Goal: Task Accomplishment & Management: Use online tool/utility

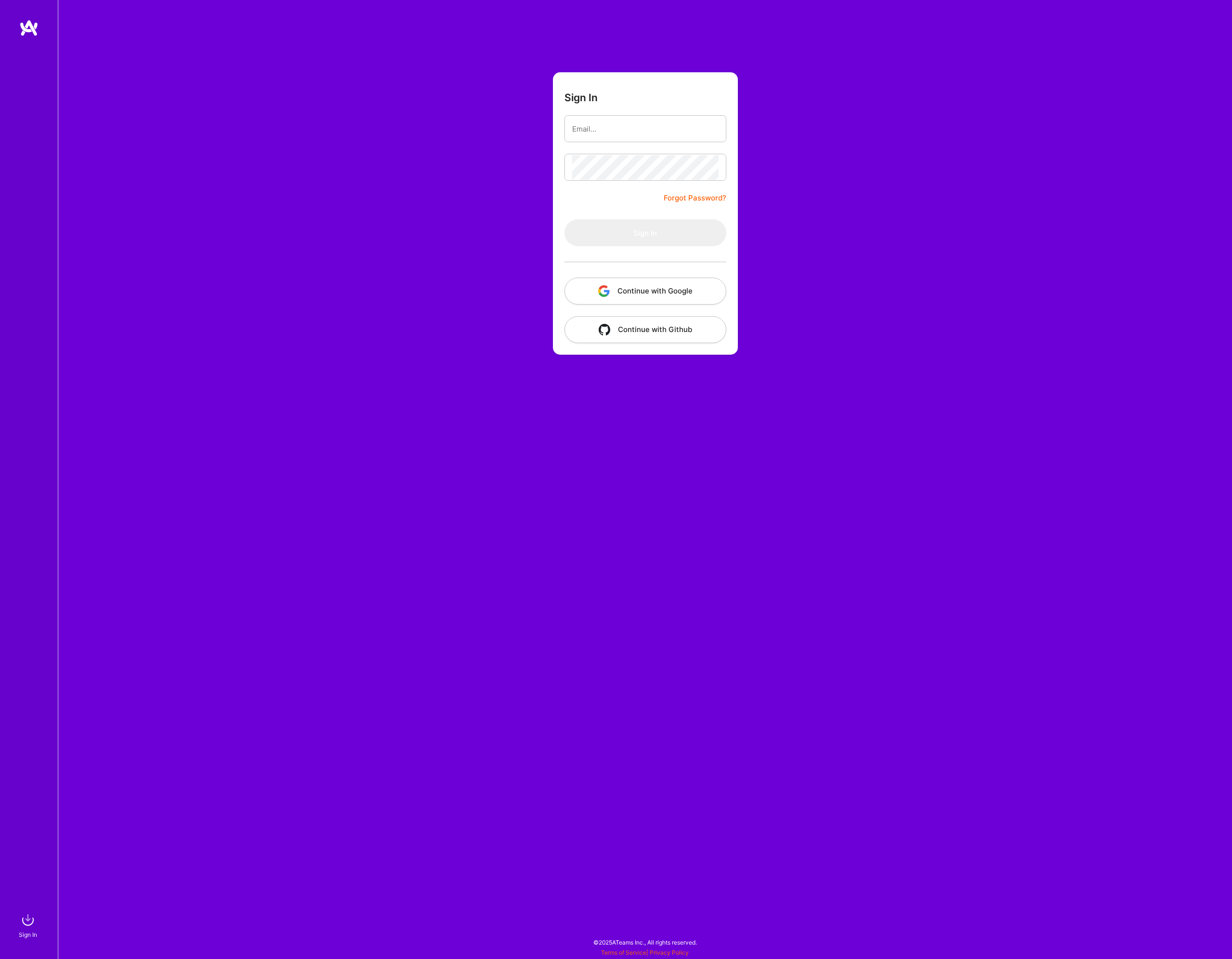
click at [646, 299] on button "Continue with Google" at bounding box center [645, 291] width 162 height 27
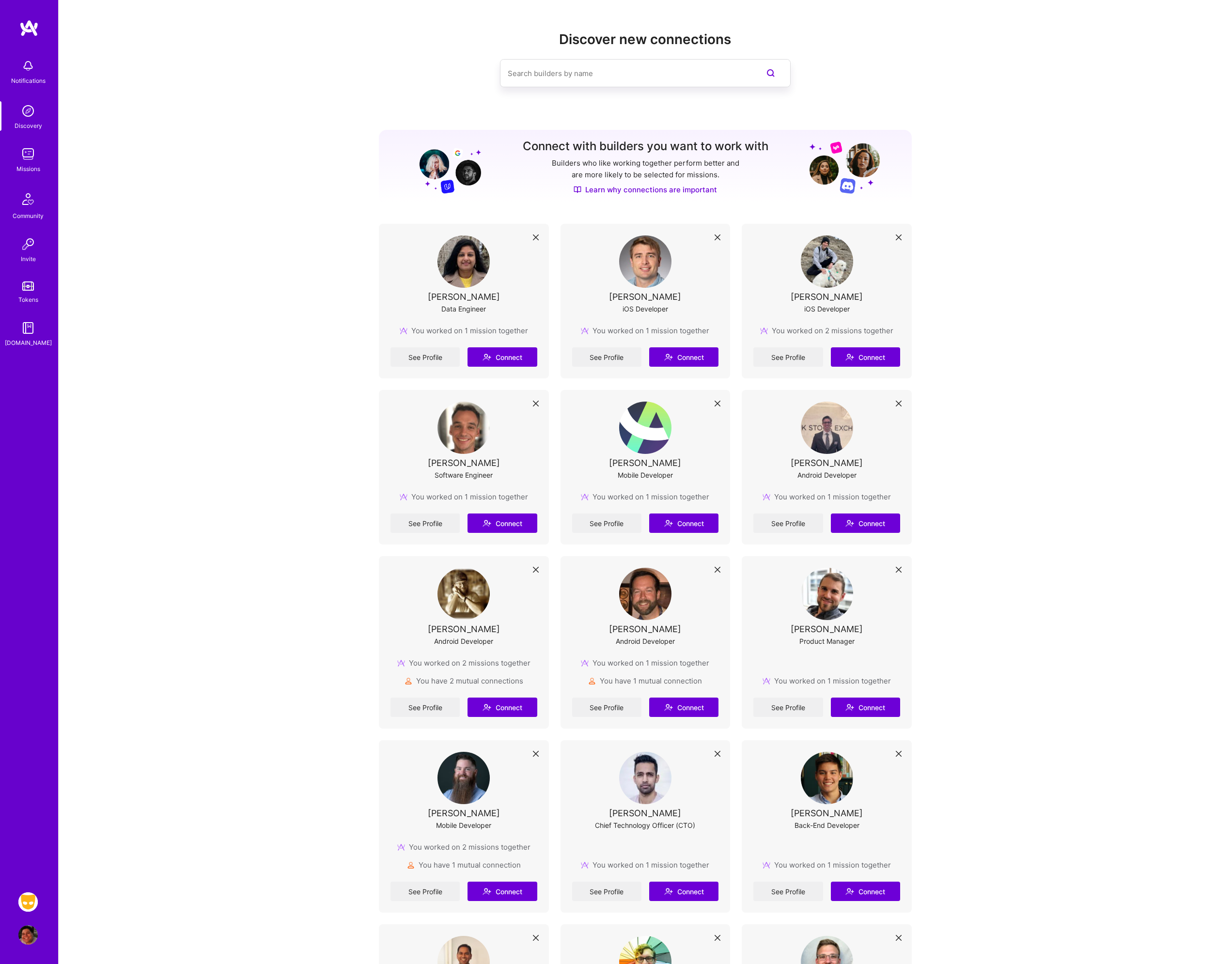
click at [41, 902] on div "Notifications Discovery Missions Community Invite Tokens [DOMAIN_NAME] Grindr: …" at bounding box center [29, 482] width 58 height 964
click at [22, 903] on img at bounding box center [28, 902] width 20 height 20
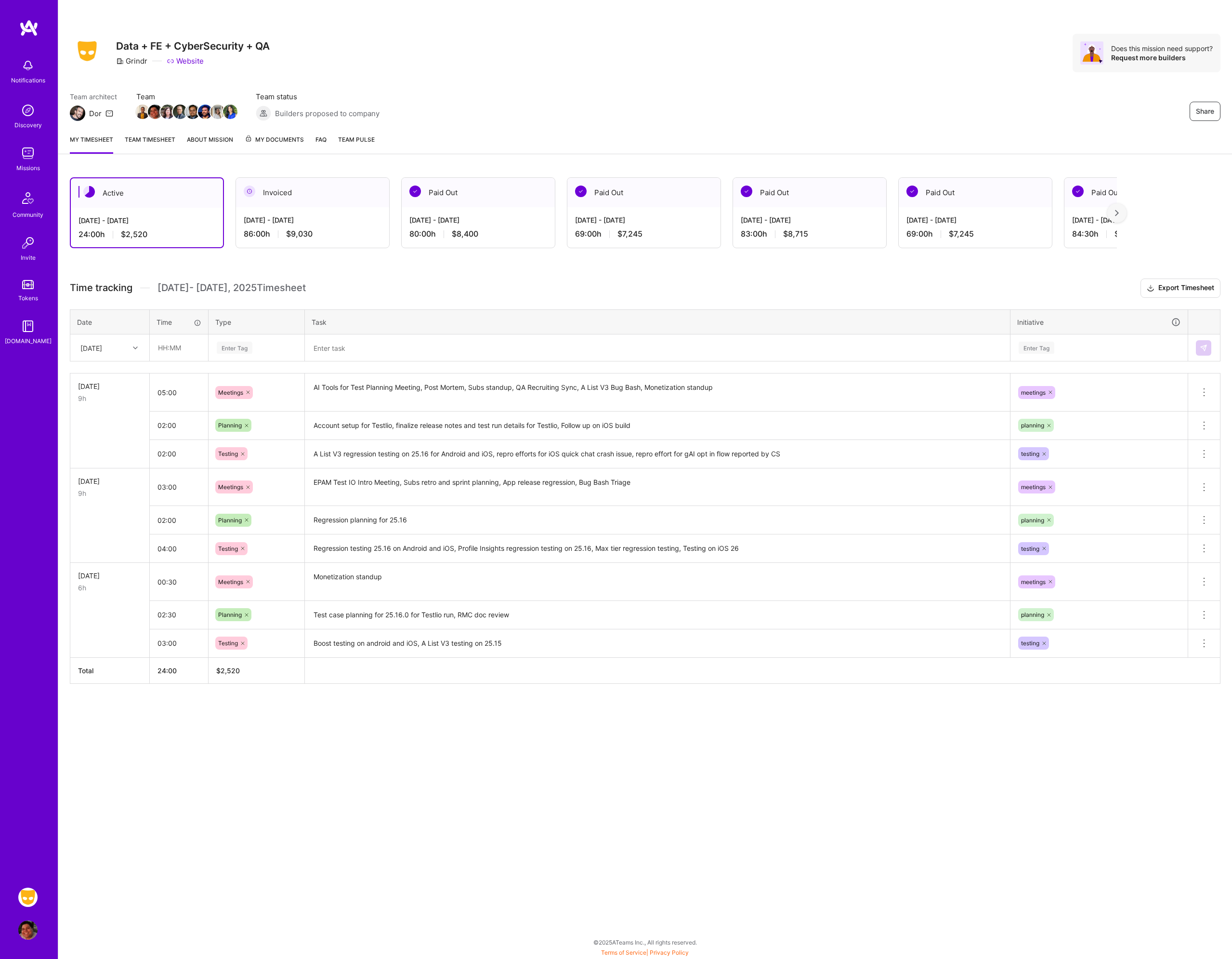
click at [102, 346] on div "[DATE]" at bounding box center [91, 347] width 22 height 10
click at [98, 428] on div "[DATE]" at bounding box center [110, 429] width 78 height 18
click at [180, 349] on input "text" at bounding box center [178, 348] width 57 height 26
type input "01:00"
click at [270, 349] on div "Enter Tag" at bounding box center [256, 348] width 81 height 12
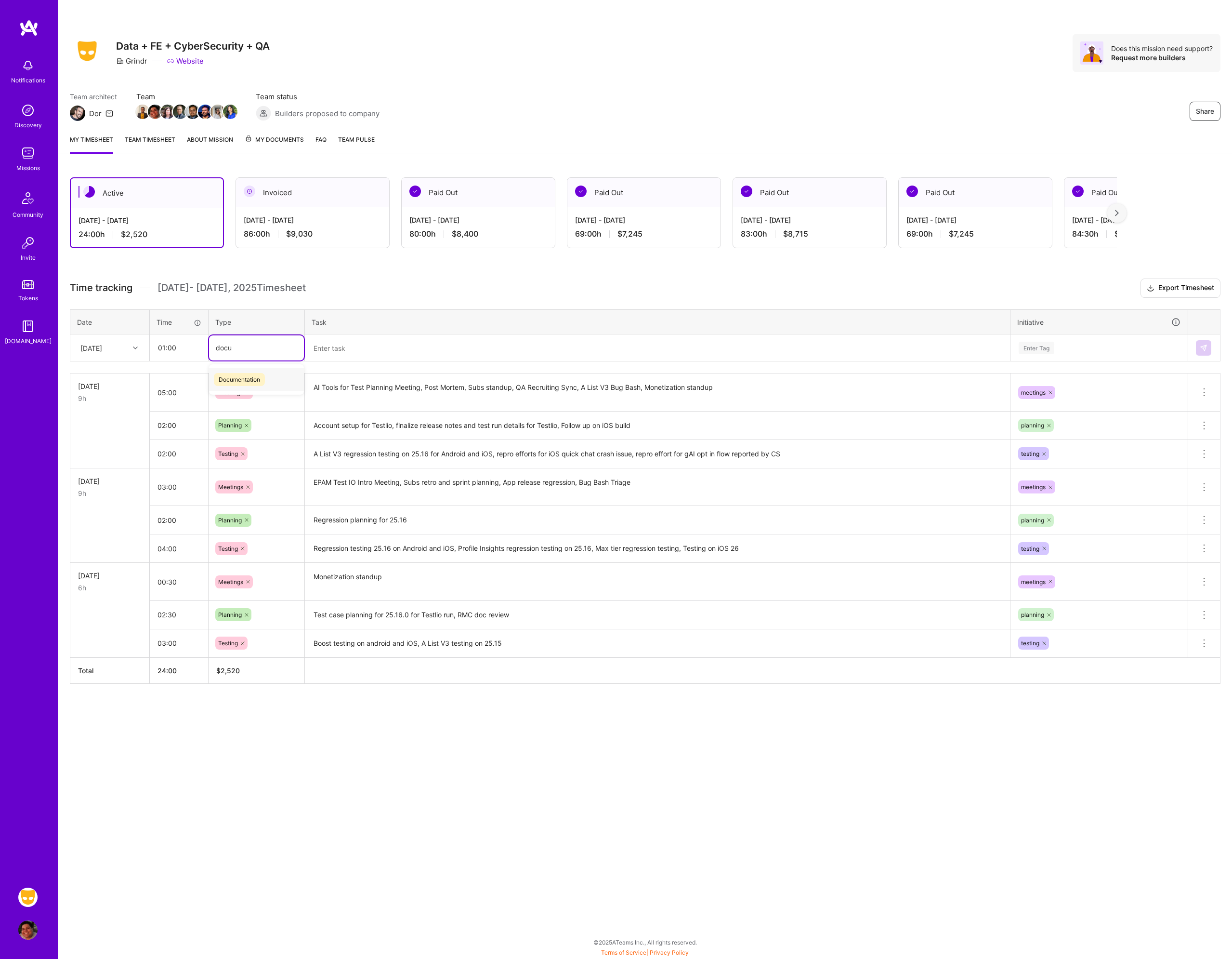
type input "docum"
click at [238, 373] on span "Documentation" at bounding box center [239, 379] width 51 height 13
click at [325, 349] on textarea at bounding box center [658, 348] width 703 height 25
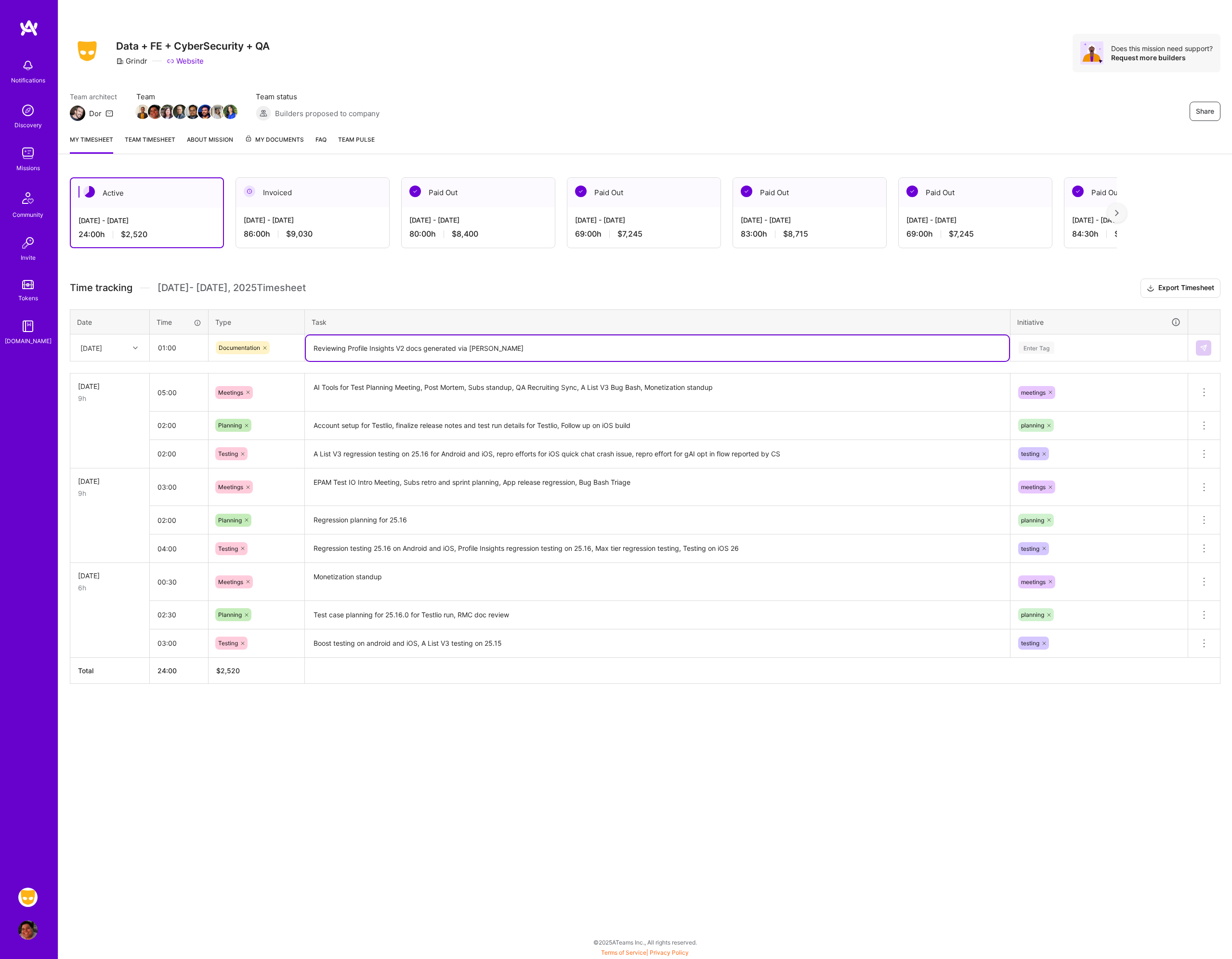
click at [409, 347] on textarea "Reviewing Profile Insights V2 docs generated via [PERSON_NAME]" at bounding box center [658, 348] width 703 height 26
type textarea "Reviewing Profile Insights V2 test scenarios and docs generated via [PERSON_NAM…"
click at [1038, 349] on div "Enter Tag" at bounding box center [1037, 348] width 36 height 15
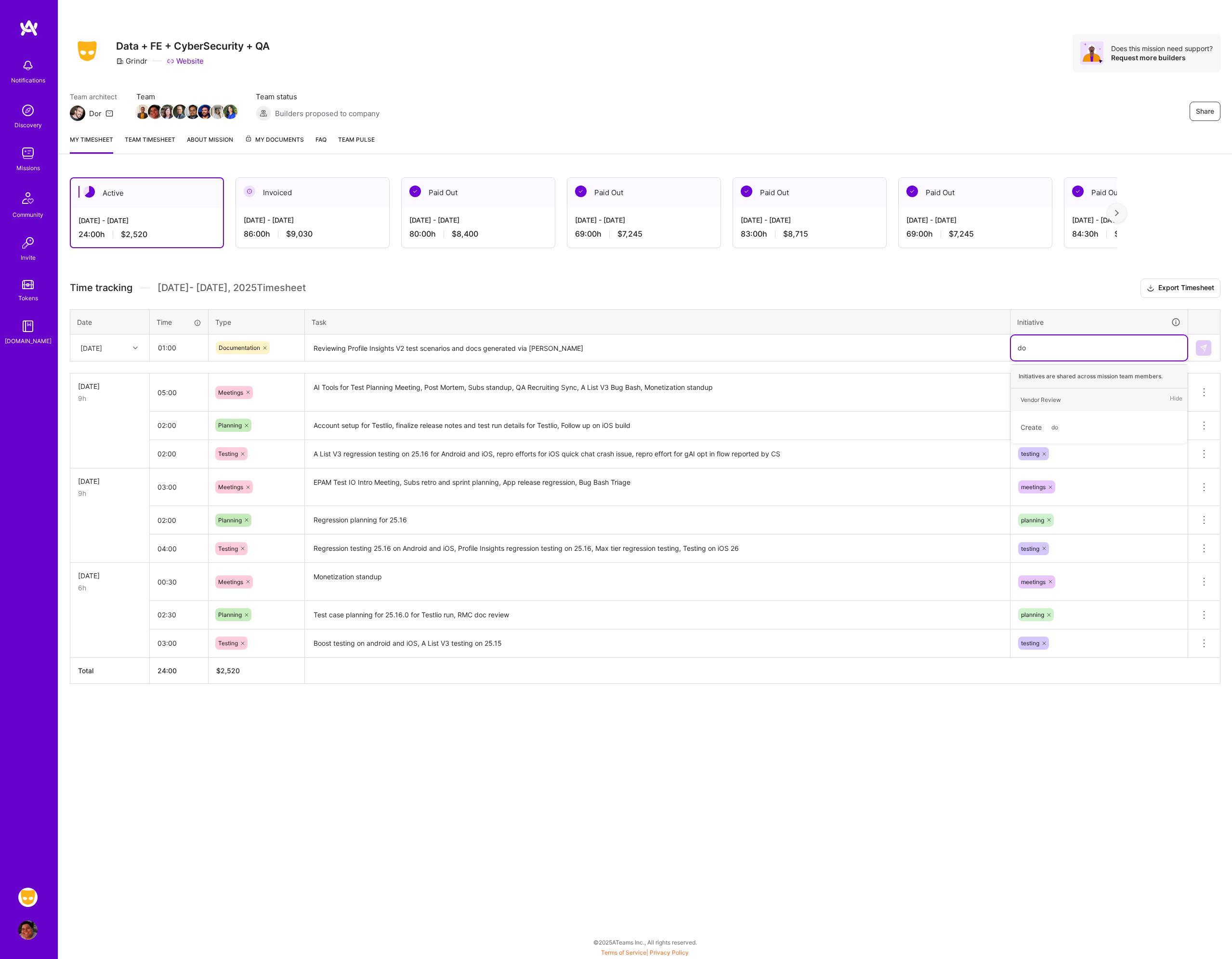
type input "d"
type input "test"
click at [1033, 392] on div "testing Hide" at bounding box center [1099, 400] width 176 height 23
click at [1207, 351] on img at bounding box center [1204, 348] width 8 height 8
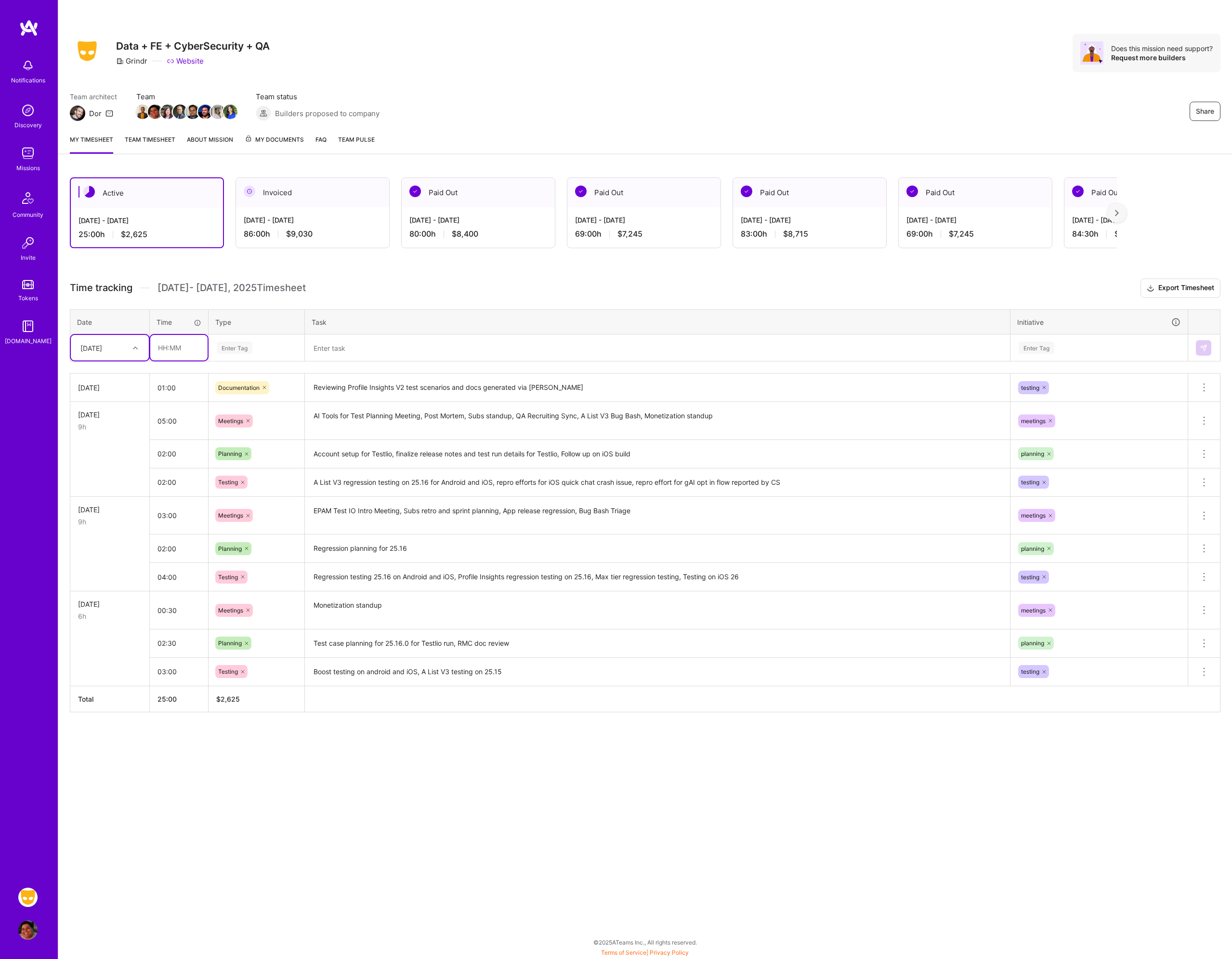
click at [170, 346] on input "text" at bounding box center [178, 348] width 57 height 26
type input "01:30"
click at [178, 393] on input "01:00" at bounding box center [178, 388] width 58 height 26
type input "01:30"
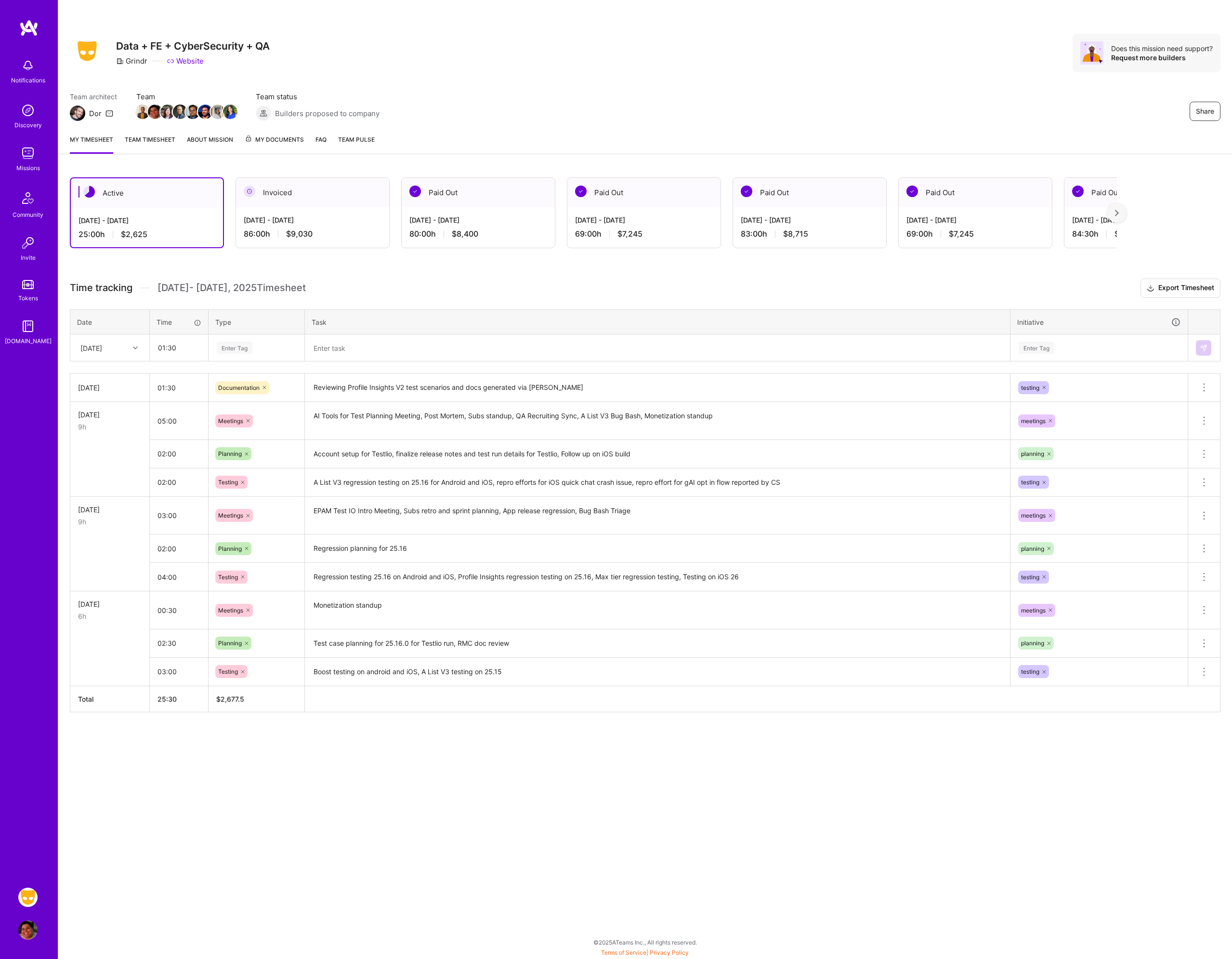
click at [248, 342] on div "Enter Tag" at bounding box center [235, 348] width 36 height 15
type input "mee"
click at [243, 383] on span "Meetings" at bounding box center [231, 379] width 35 height 13
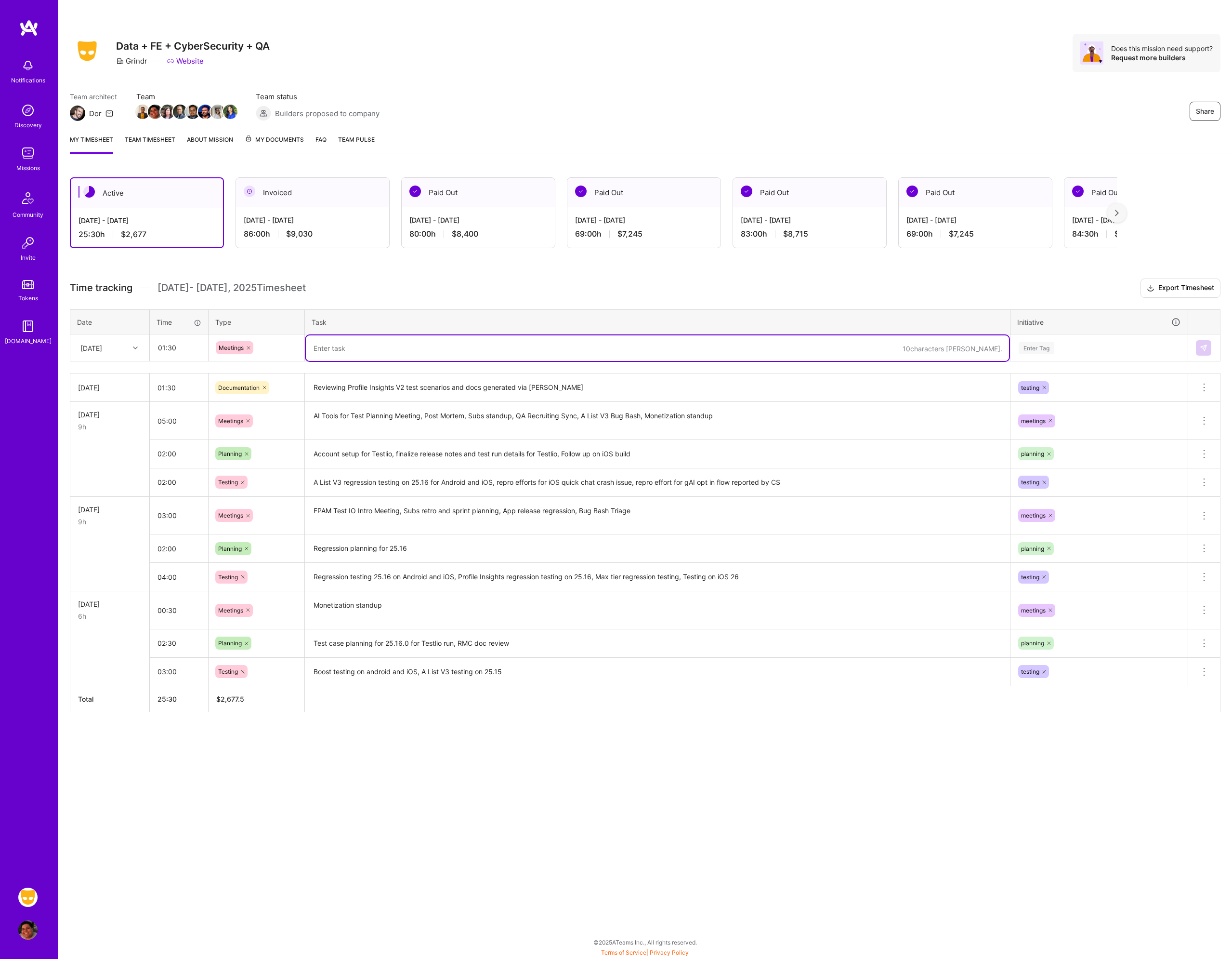
click at [344, 342] on textarea at bounding box center [658, 348] width 703 height 26
type textarea "Subs standup, Testlio QBR Meeting"
click at [1067, 330] on th "Initiative" at bounding box center [1099, 322] width 178 height 25
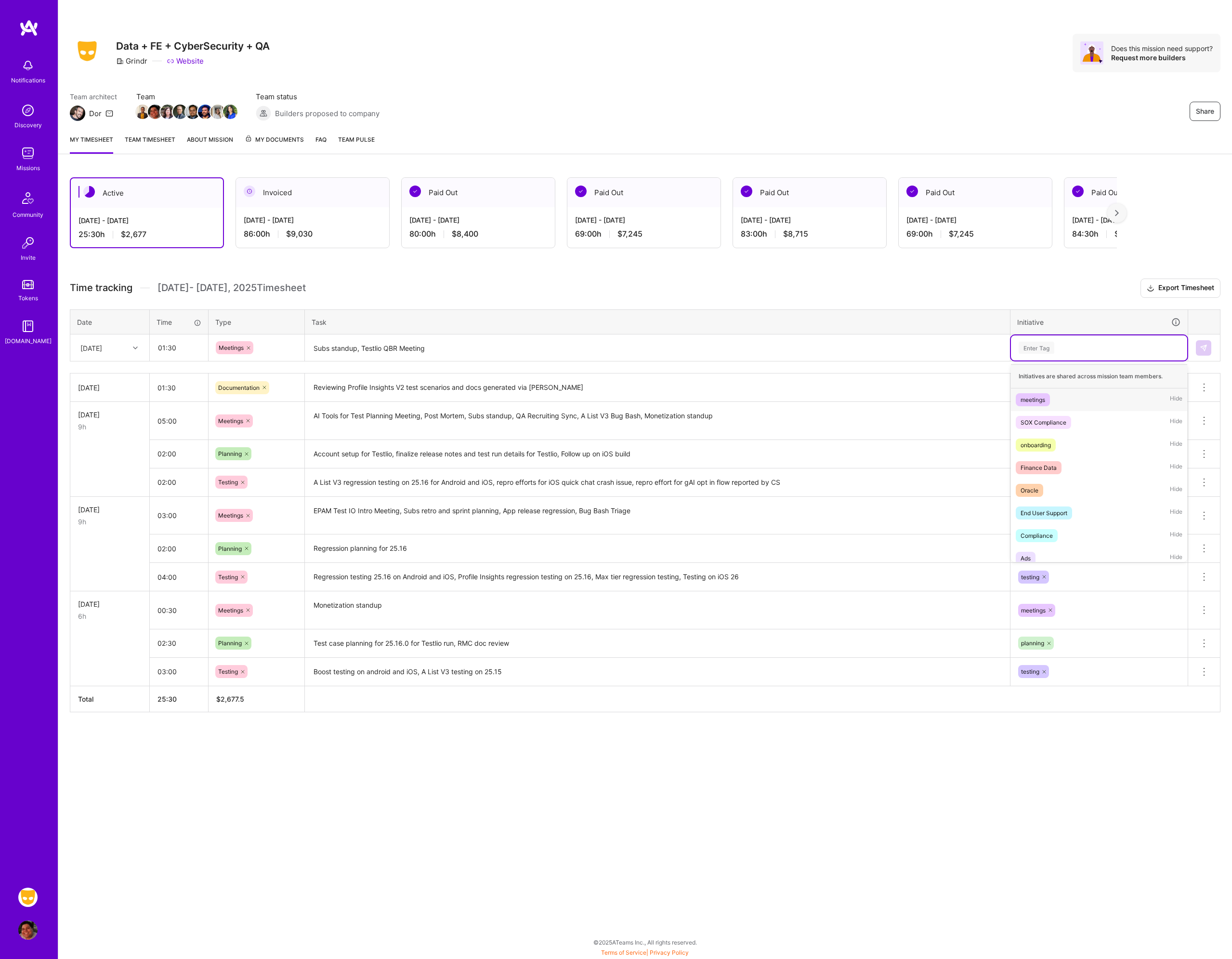
click at [1059, 339] on div "Enter Tag" at bounding box center [1099, 348] width 176 height 25
type input "mee"
click at [1047, 401] on span "meetings" at bounding box center [1033, 400] width 34 height 13
click at [1202, 348] on img at bounding box center [1204, 348] width 8 height 8
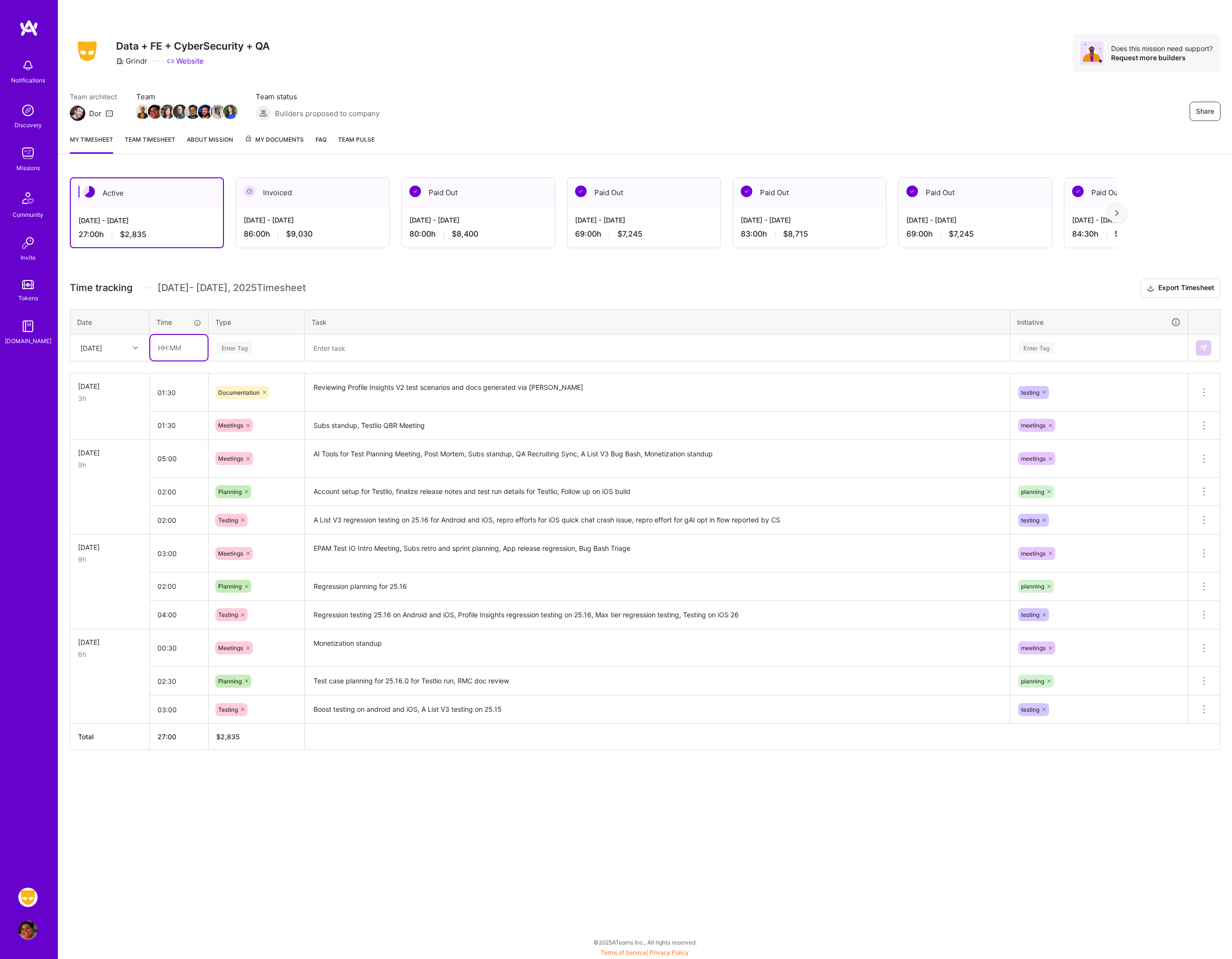
click at [176, 353] on input "text" at bounding box center [178, 348] width 57 height 26
type input "05:00"
drag, startPoint x: 236, startPoint y: 354, endPoint x: 234, endPoint y: 341, distance: 13.2
click at [236, 345] on div "Enter Tag" at bounding box center [235, 348] width 36 height 15
type input "tes"
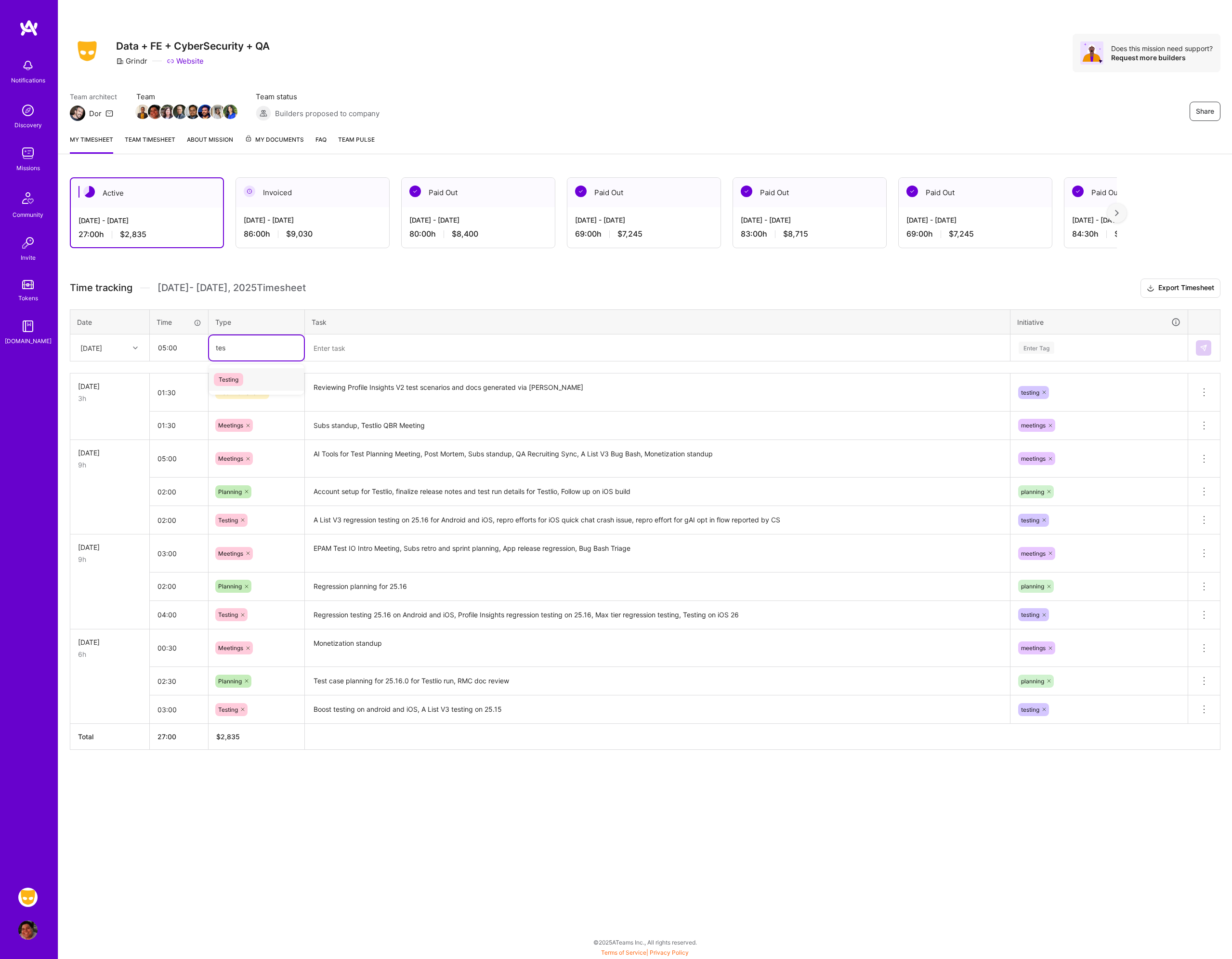
click at [238, 373] on span "Testing" at bounding box center [228, 379] width 29 height 13
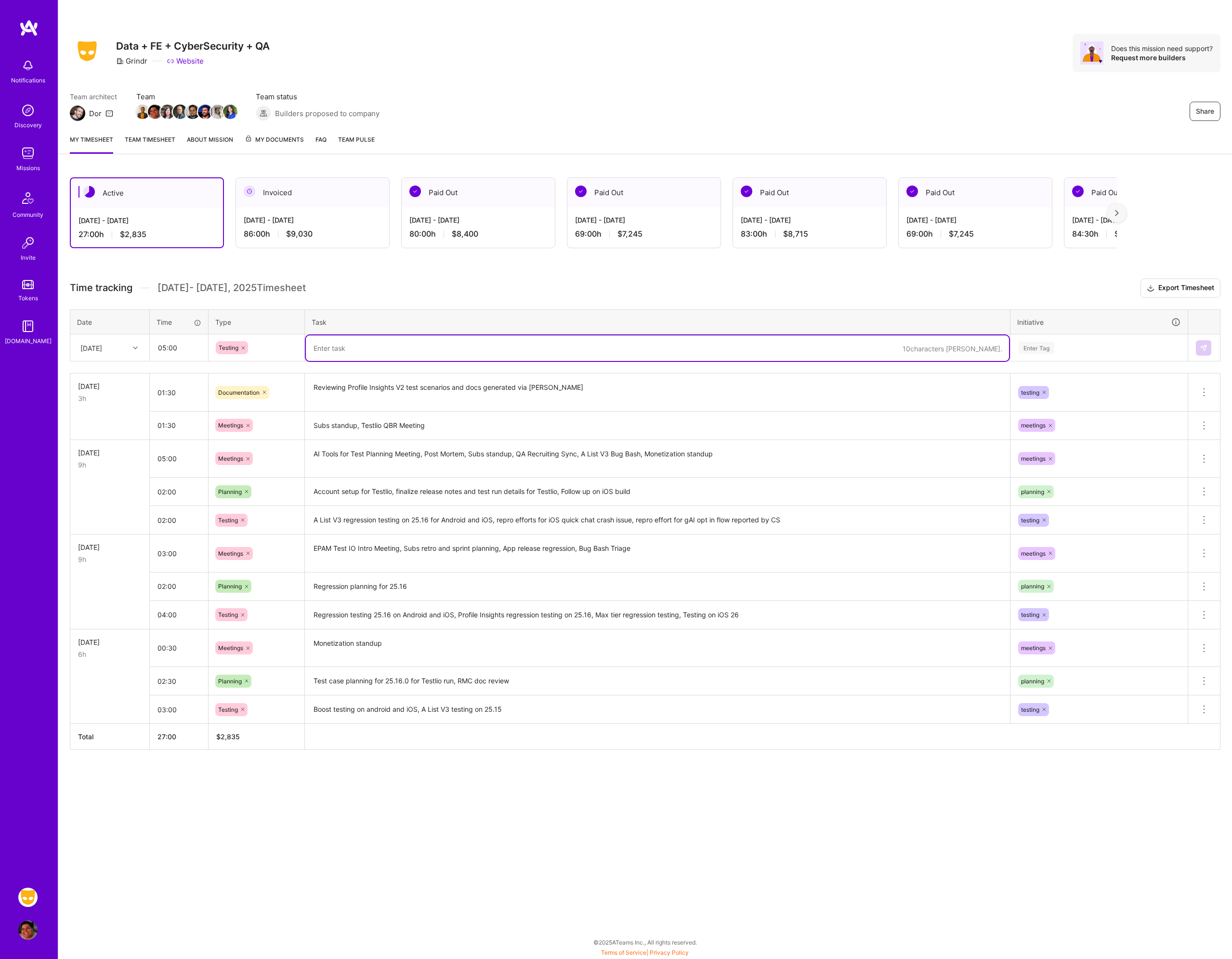
click at [344, 347] on textarea at bounding box center [658, 348] width 703 height 26
type textarea "T"
type textarea "Repro effort and testing around chat freeze iOS issue with [PERSON_NAME]"
click at [1054, 349] on div "Enter Tag" at bounding box center [1037, 348] width 36 height 15
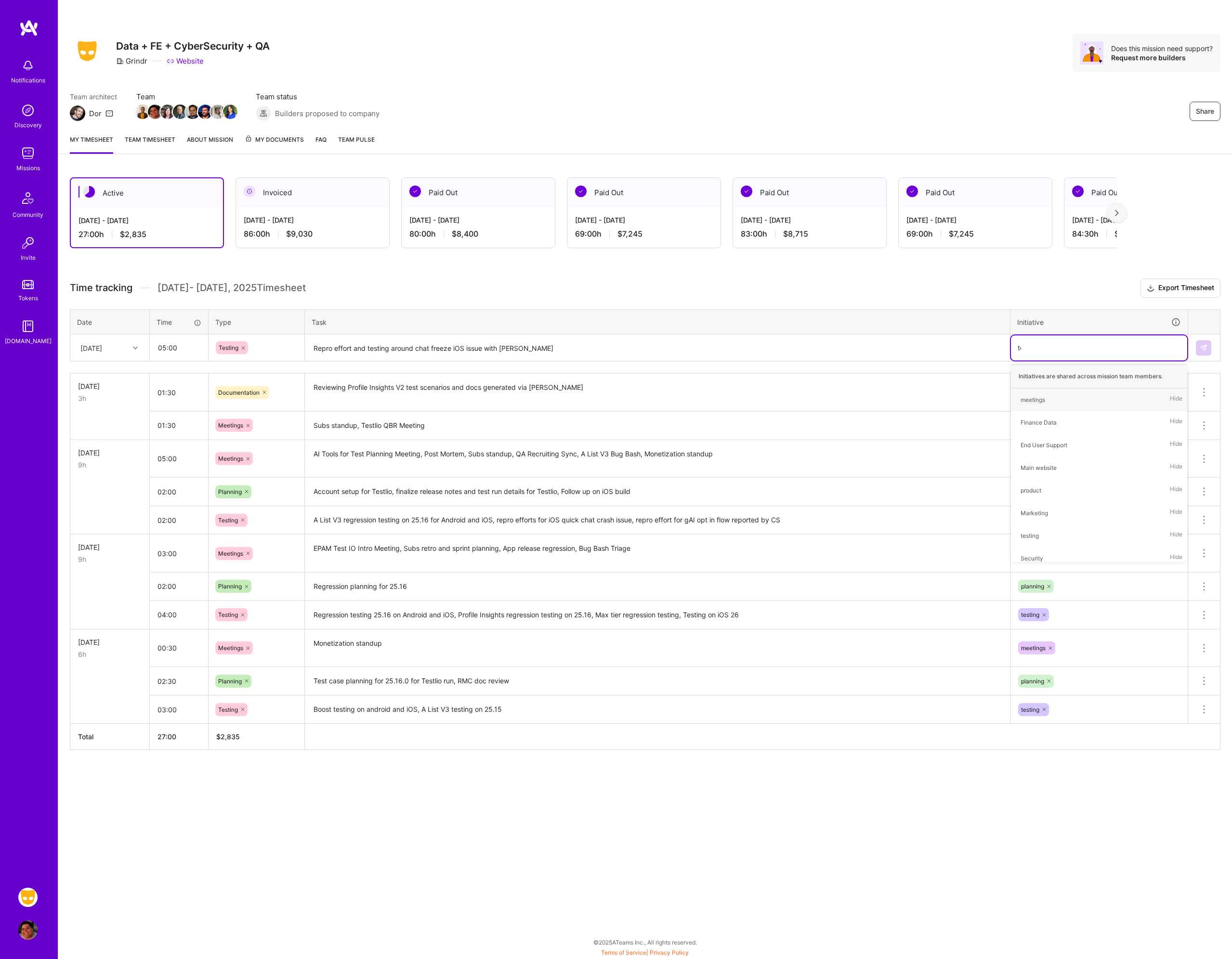
type input "tes"
click at [1038, 397] on div "testing" at bounding box center [1029, 400] width 18 height 10
click at [1204, 346] on img at bounding box center [1204, 348] width 8 height 8
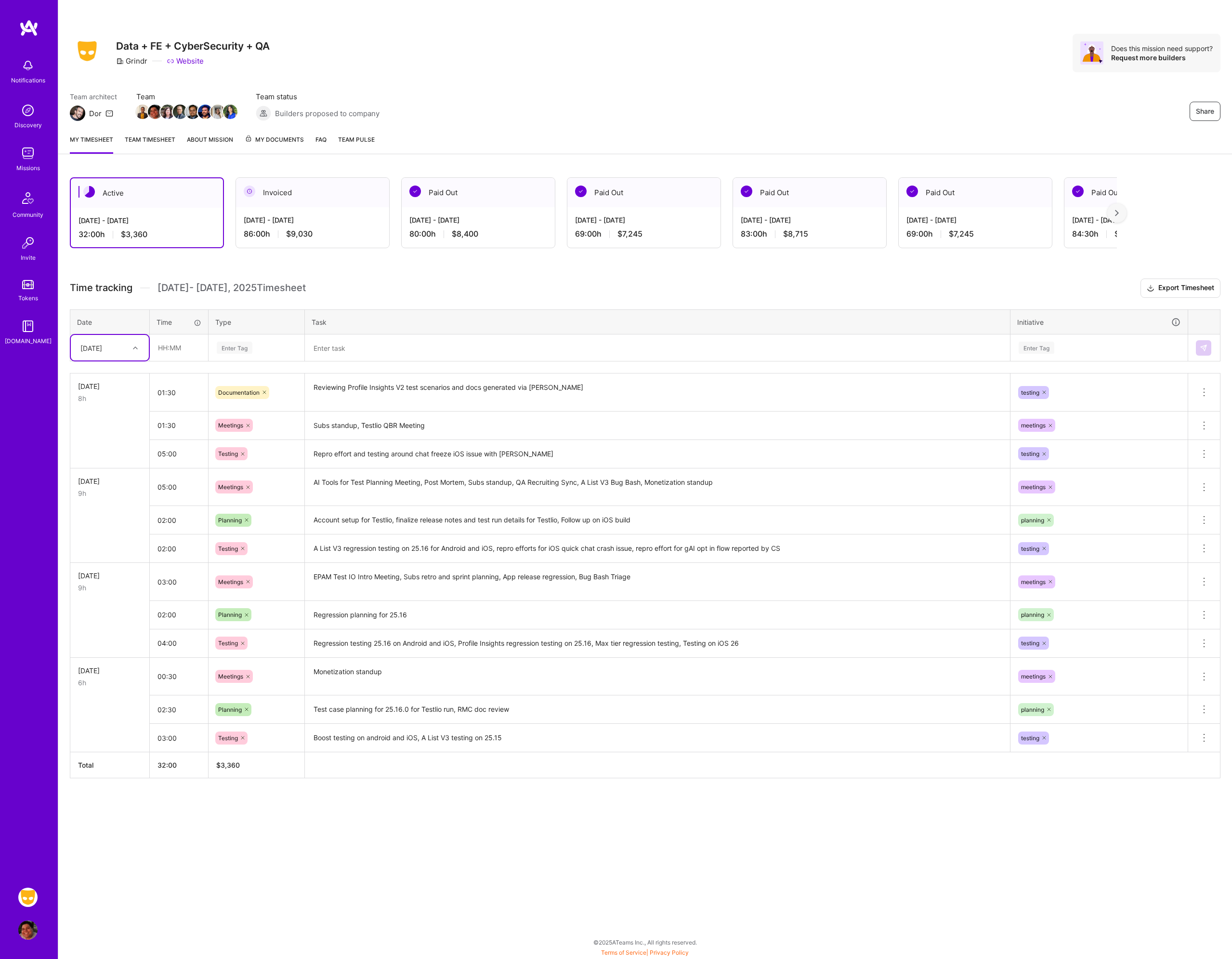
click at [119, 349] on div "[DATE]" at bounding box center [102, 348] width 54 height 16
click at [101, 464] on div "[DATE]" at bounding box center [110, 464] width 78 height 18
click at [495, 834] on div "Share Data + FE + CyberSecurity + QA Grindr Website Does this mission need supp…" at bounding box center [645, 480] width 1174 height 959
click at [439, 878] on div "Share Data + FE + CyberSecurity + QA Grindr Website Does this mission need supp…" at bounding box center [645, 480] width 1174 height 959
click at [1187, 919] on div "Share Data + FE + CyberSecurity + QA Grindr Website Does this mission need supp…" at bounding box center [645, 480] width 1174 height 959
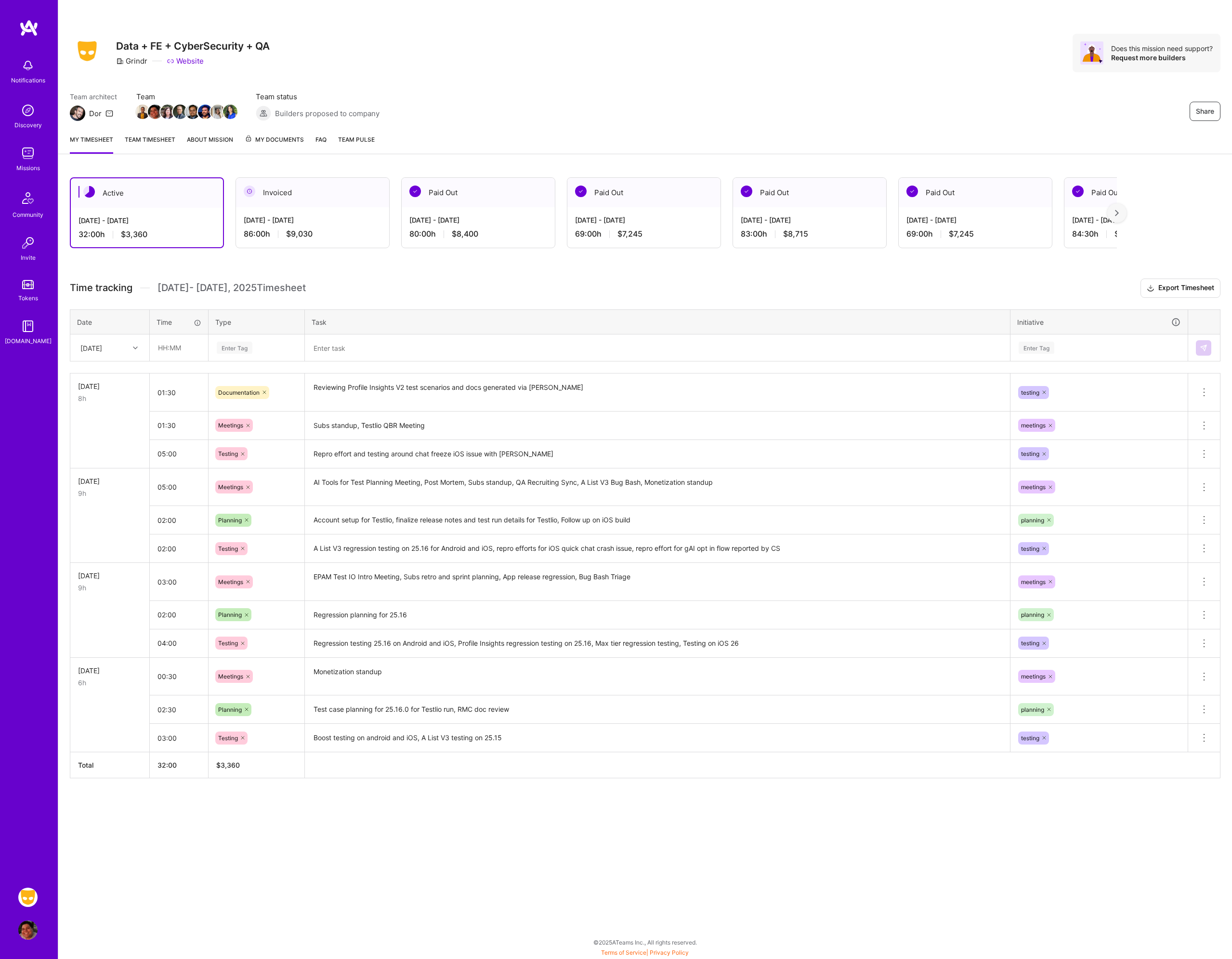
click at [355, 887] on div "Share Data + FE + CyberSecurity + QA Grindr Website Does this mission need supp…" at bounding box center [645, 480] width 1174 height 959
